Goal: Task Accomplishment & Management: Use online tool/utility

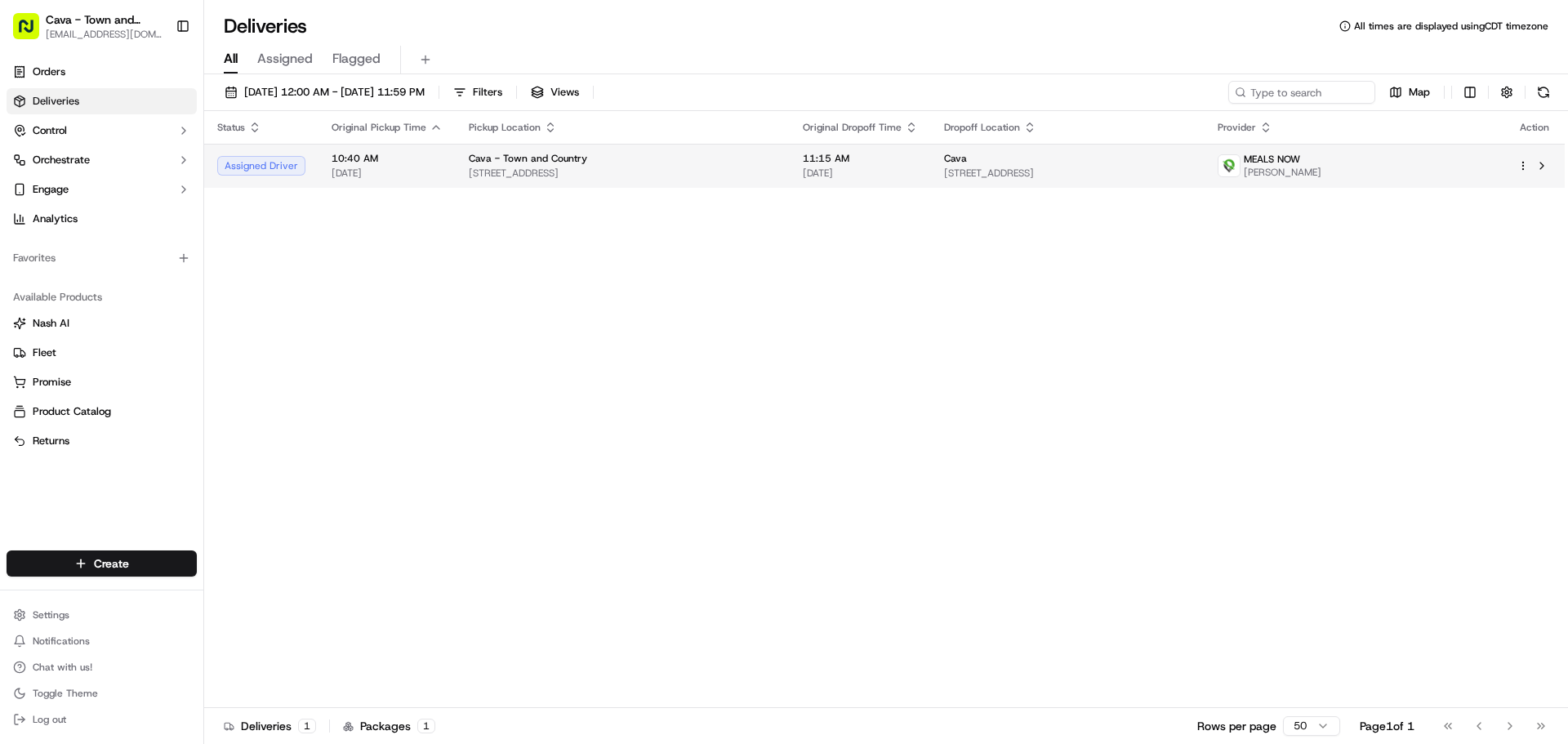
click at [777, 167] on span "[STREET_ADDRESS]" at bounding box center [623, 173] width 308 height 13
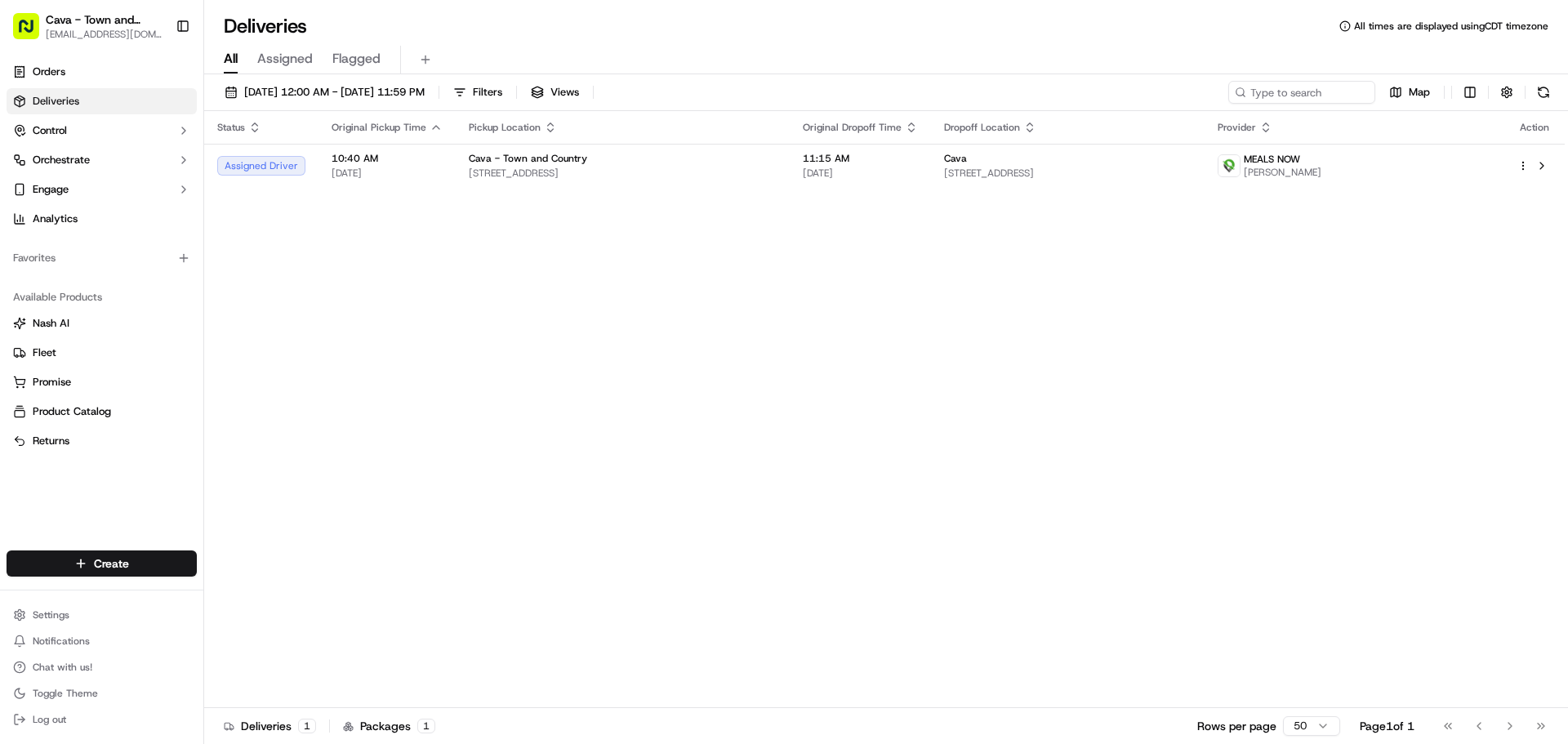
click at [688, 275] on div "Status Original Pickup Time Pickup Location Original Dropoff Time Dropoff Locat…" at bounding box center [884, 409] width 1360 height 597
